Goal: Task Accomplishment & Management: Use online tool/utility

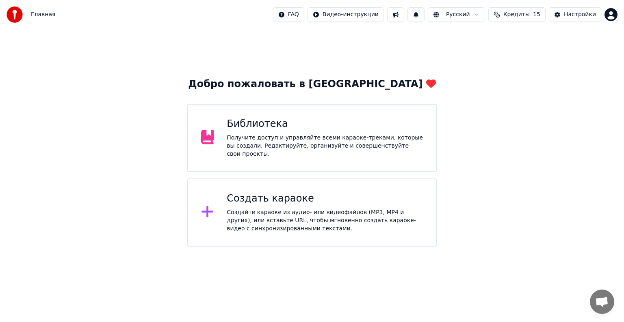
click at [277, 161] on div "Библиотека Получите доступ и управляйте всеми караоке-треками, которые вы созда…" at bounding box center [311, 138] width 249 height 68
click at [268, 219] on div "Создайте караоке из аудио- или видеофайлов (MP3, MP4 и других), или вставьте UR…" at bounding box center [325, 221] width 196 height 24
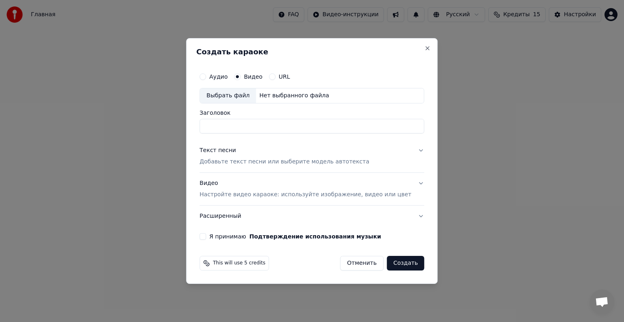
click at [411, 183] on button "Видео Настройте видео караоке: используйте изображение, видео или цвет" at bounding box center [311, 189] width 225 height 32
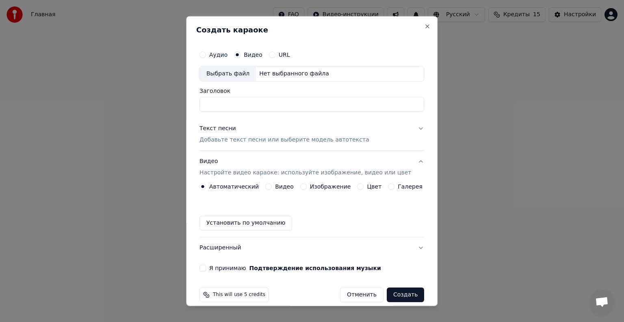
click at [270, 187] on button "Видео" at bounding box center [268, 187] width 6 height 6
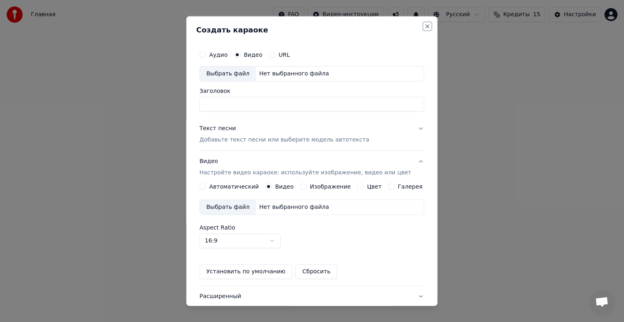
click at [424, 27] on button "Close" at bounding box center [427, 26] width 6 height 6
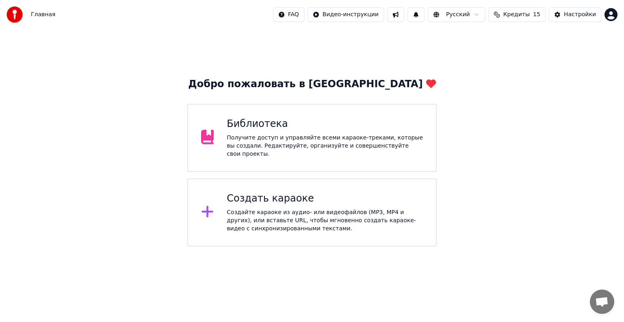
click at [519, 14] on span "Кредиты" at bounding box center [516, 15] width 26 height 8
click at [508, 112] on div "Добро пожаловать в Youka Библиотека Получите доступ и управляйте всеми караоке-…" at bounding box center [312, 138] width 624 height 218
click at [522, 9] on button "Кредиты 15" at bounding box center [516, 14] width 57 height 15
click at [555, 108] on div "Добро пожаловать в Youka Библиотека Получите доступ и управляйте всеми караоке-…" at bounding box center [312, 138] width 624 height 218
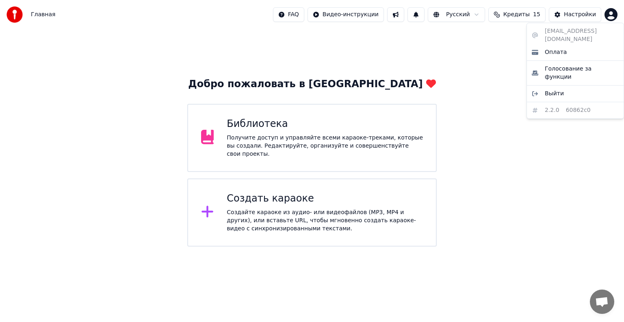
click at [613, 15] on html "Главная FAQ Видео-инструкции Русский Кредиты 15 Настройки Добро пожаловать в Yo…" at bounding box center [312, 123] width 624 height 247
click at [557, 48] on span "Оплата" at bounding box center [556, 52] width 22 height 8
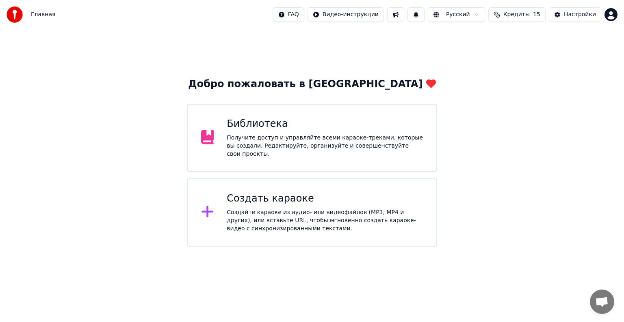
click at [291, 200] on div "Создать караоке" at bounding box center [325, 198] width 196 height 13
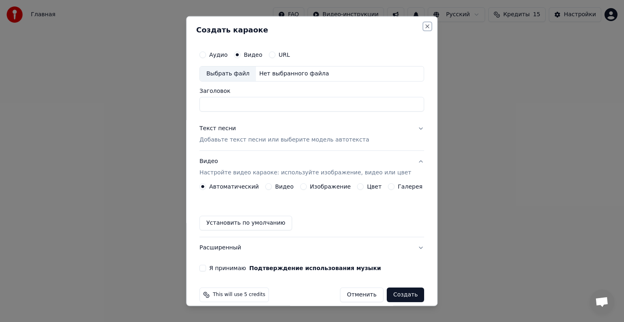
click at [424, 26] on button "Close" at bounding box center [427, 26] width 6 height 6
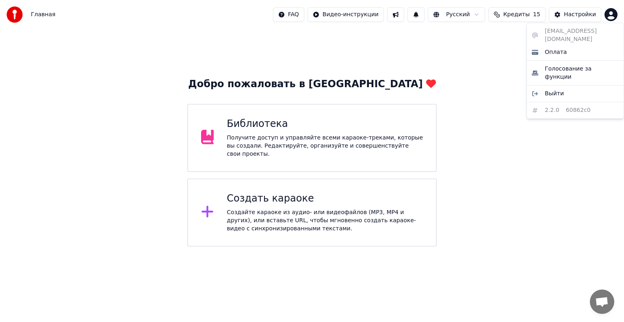
click at [616, 13] on html "Главная FAQ Видео-инструкции Русский Кредиты 15 Настройки Добро пожаловать в Yo…" at bounding box center [312, 123] width 624 height 247
click at [578, 65] on span "Голосование за функции" at bounding box center [582, 73] width 74 height 16
